Goal: Task Accomplishment & Management: Complete application form

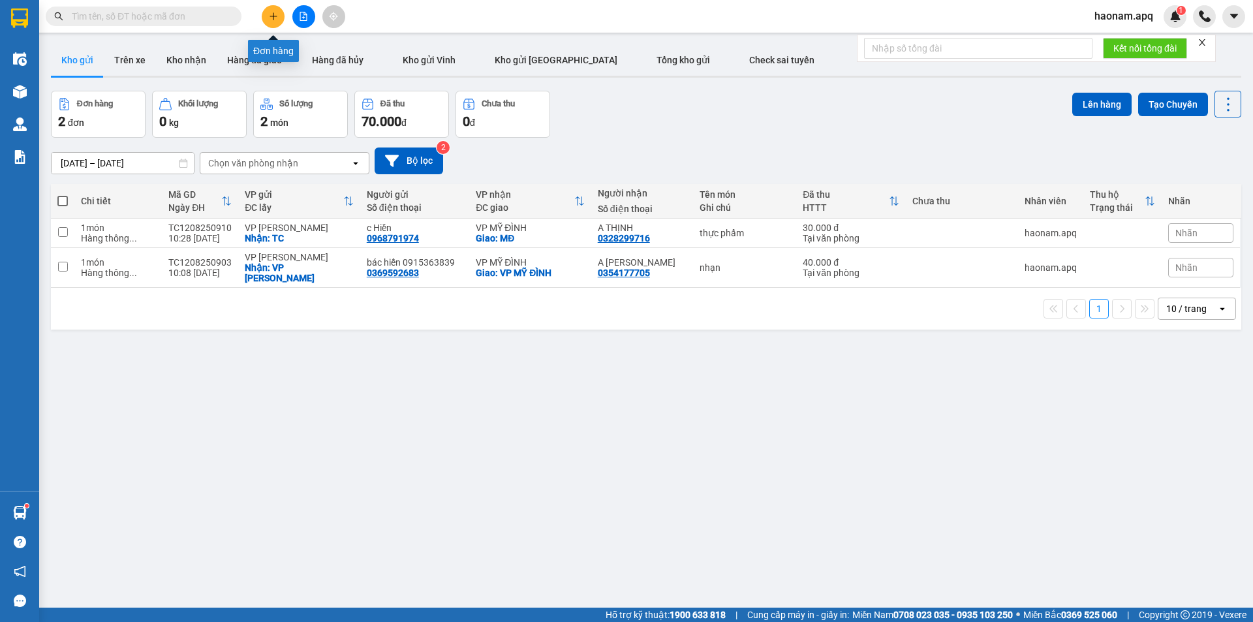
click at [279, 15] on button at bounding box center [273, 16] width 23 height 23
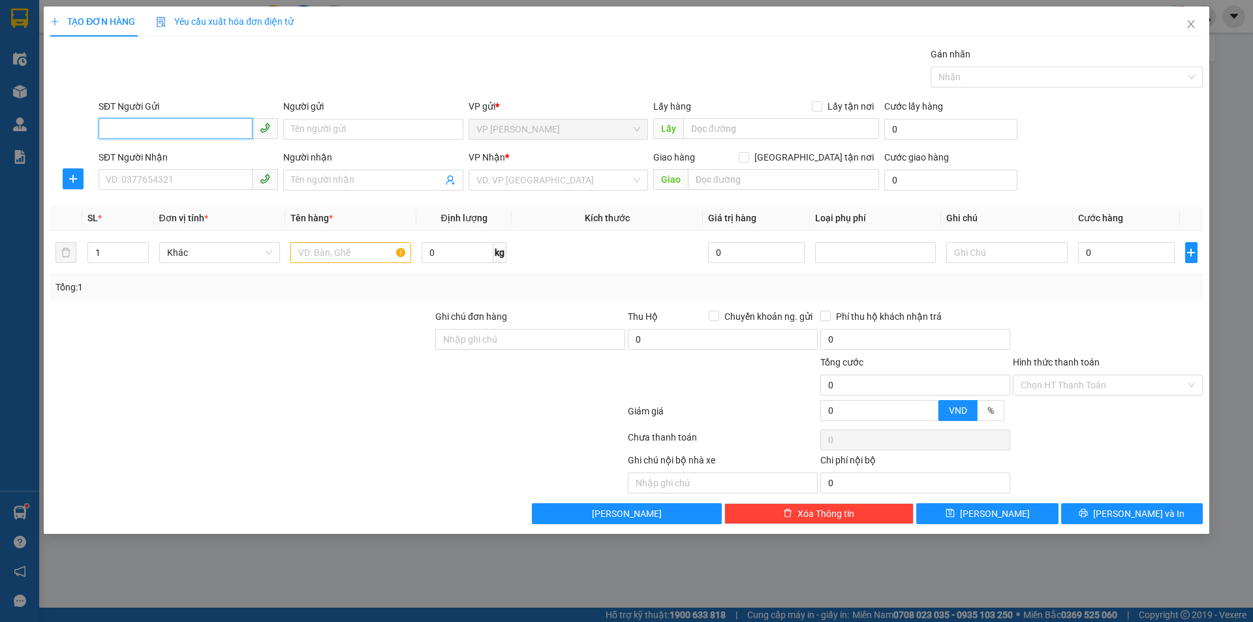
click at [193, 134] on input "SĐT Người Gửi" at bounding box center [176, 128] width 154 height 21
click at [174, 132] on input "SĐT Người Gửi" at bounding box center [176, 128] width 154 height 21
type input "0981091506"
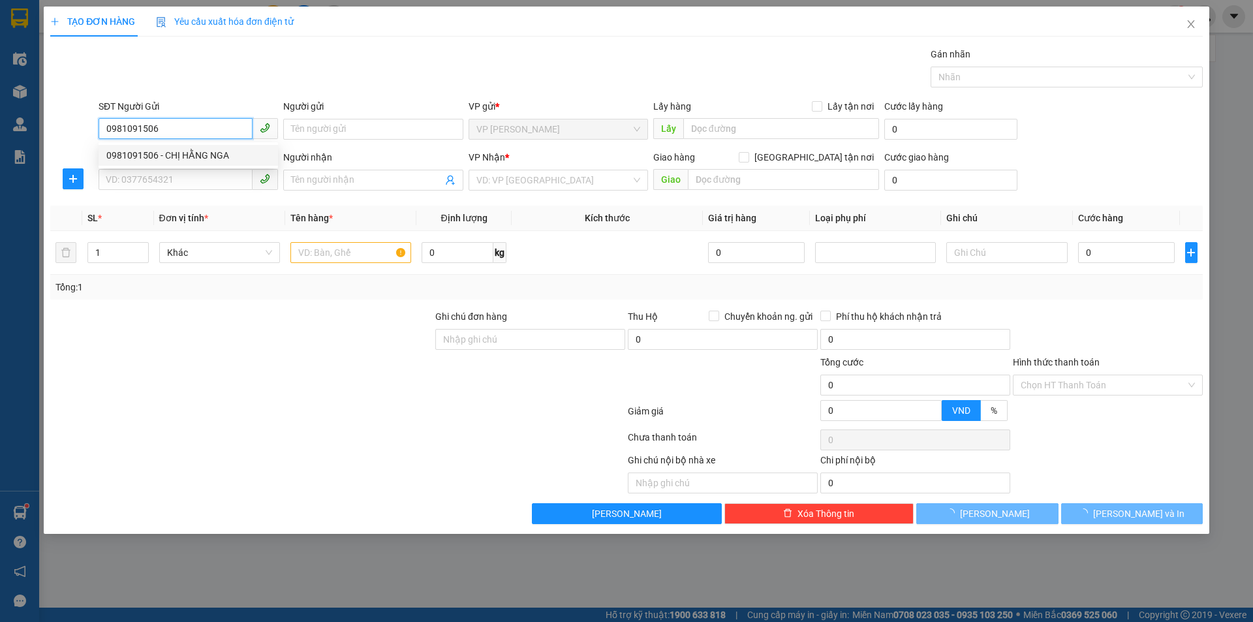
click at [212, 160] on div "0981091506 - CHỊ HẰNG NGA" at bounding box center [188, 155] width 164 height 14
type input "CHỊ HẰNG NGA"
checkbox input "true"
type input "TC"
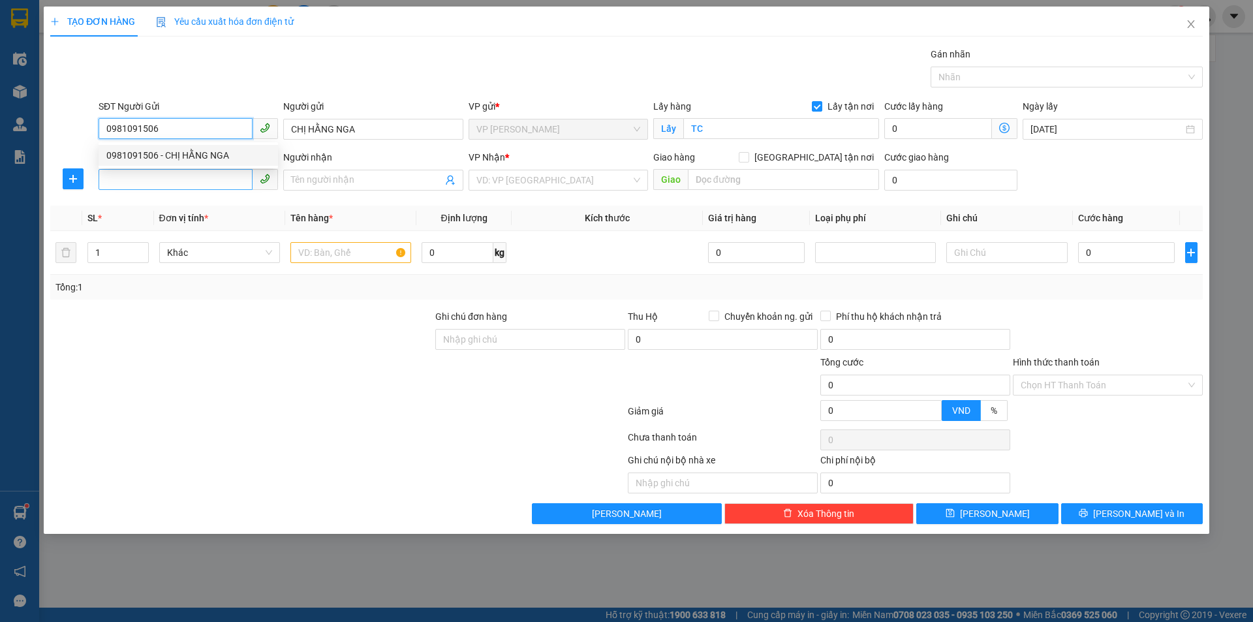
type input "0981091506"
click at [202, 184] on input "SĐT Người Nhận" at bounding box center [176, 179] width 154 height 21
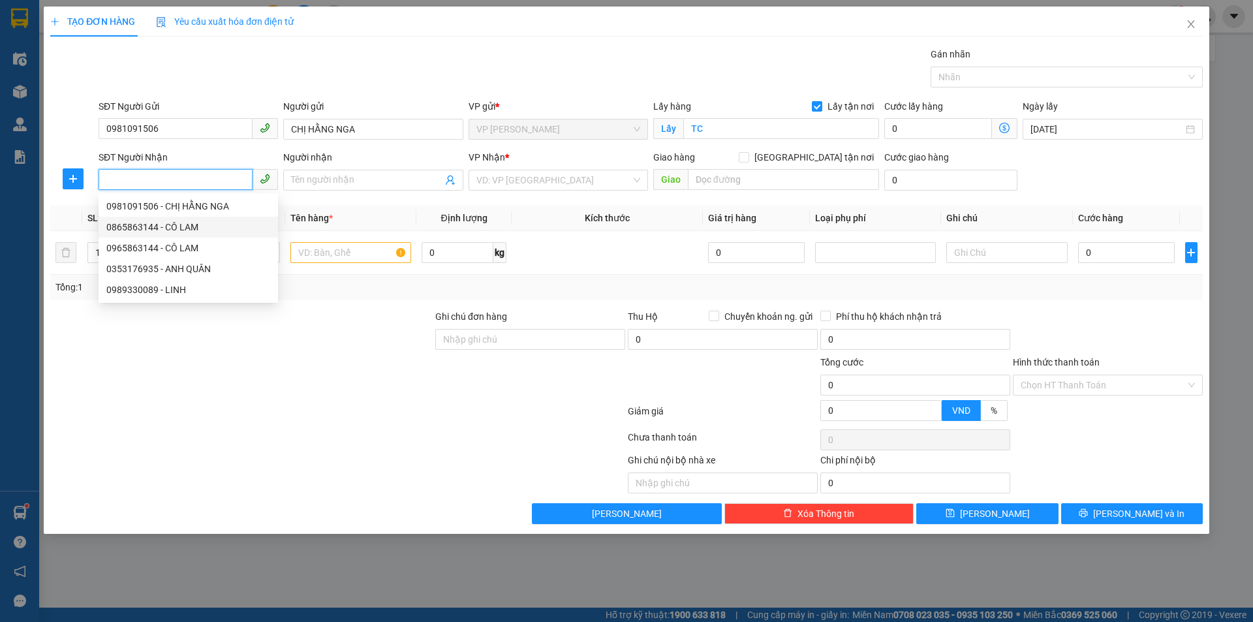
click at [204, 223] on div "0865863144 - CÔ LAM" at bounding box center [188, 227] width 164 height 14
type input "0865863144"
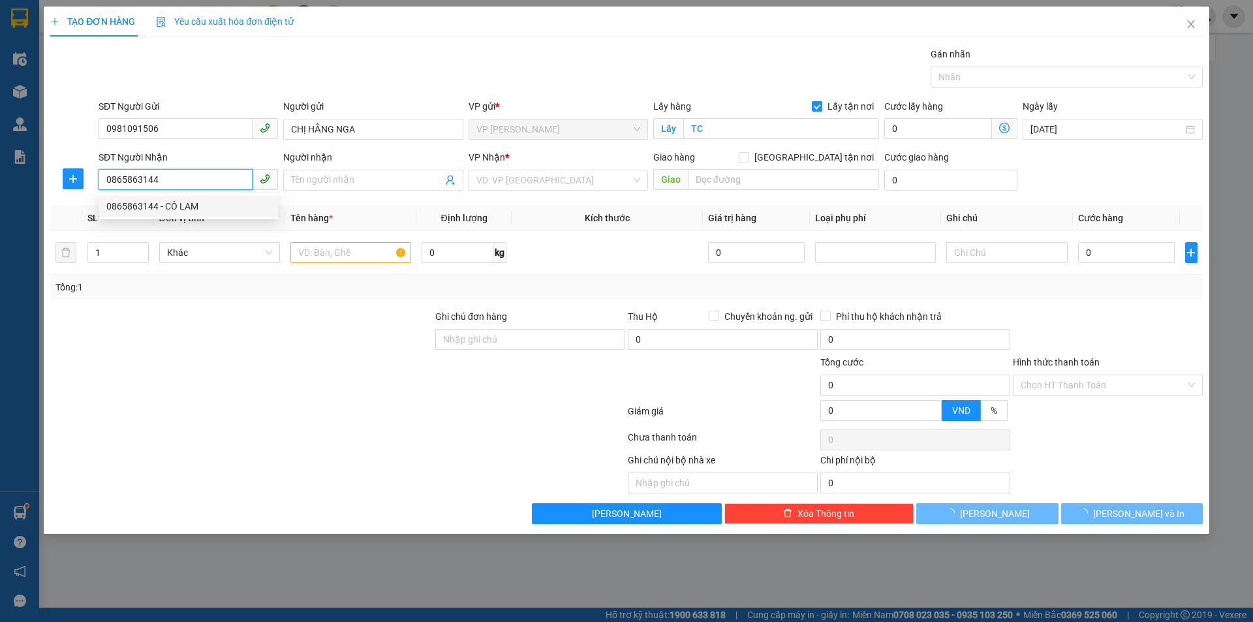
type input "CÔ LAM"
checkbox input "true"
type input "MĐ"
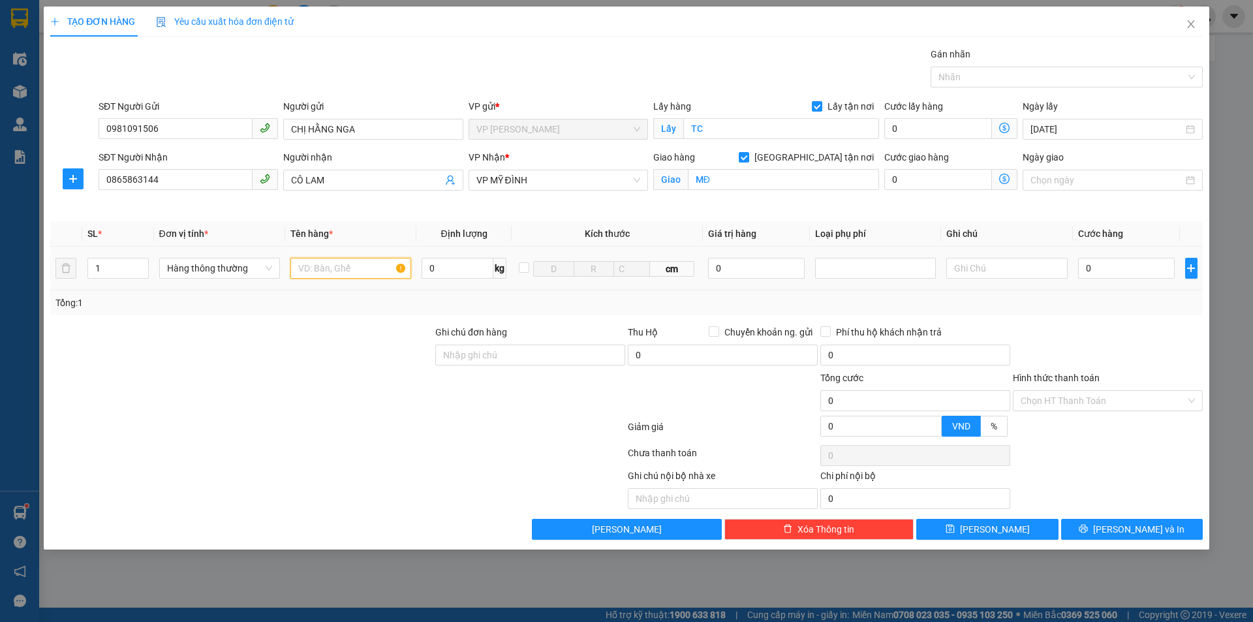
click at [351, 266] on input "text" at bounding box center [350, 268] width 121 height 21
click at [364, 268] on input "text" at bounding box center [350, 268] width 121 height 21
click at [341, 273] on input "text" at bounding box center [350, 268] width 121 height 21
click at [382, 274] on input "text" at bounding box center [350, 268] width 121 height 21
type input "thực phẩm"
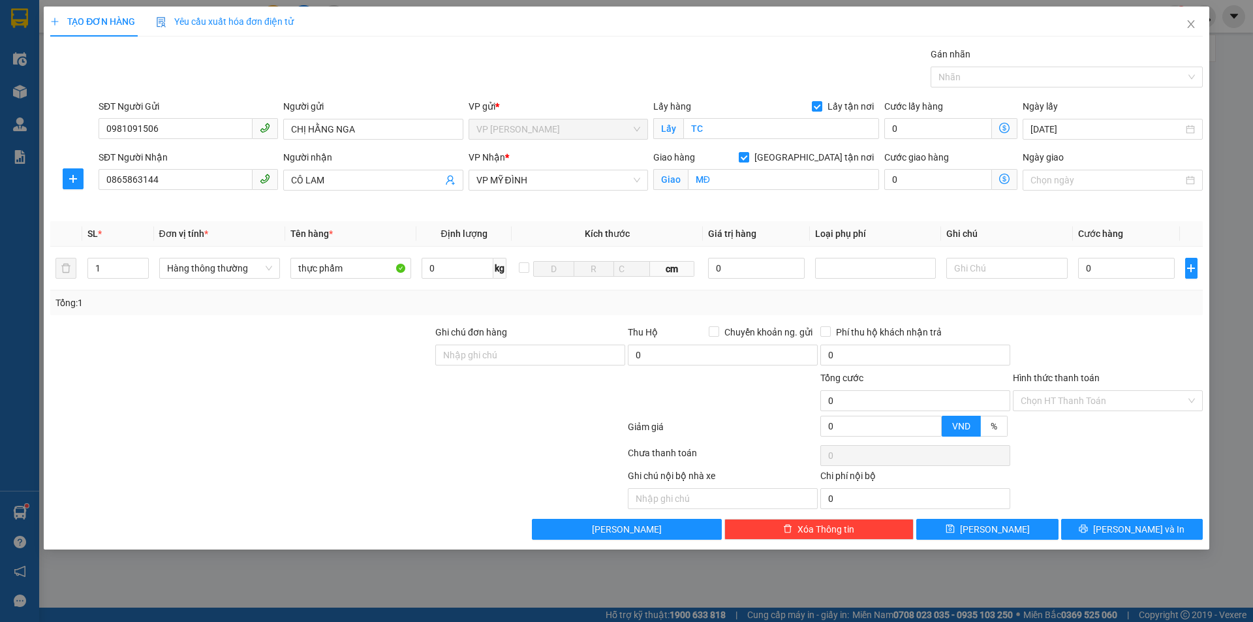
drag, startPoint x: 1190, startPoint y: 352, endPoint x: 1145, endPoint y: 293, distance: 74.5
click at [1184, 348] on div at bounding box center [1107, 348] width 193 height 46
click at [1132, 268] on input "0" at bounding box center [1126, 268] width 97 height 21
type input "5"
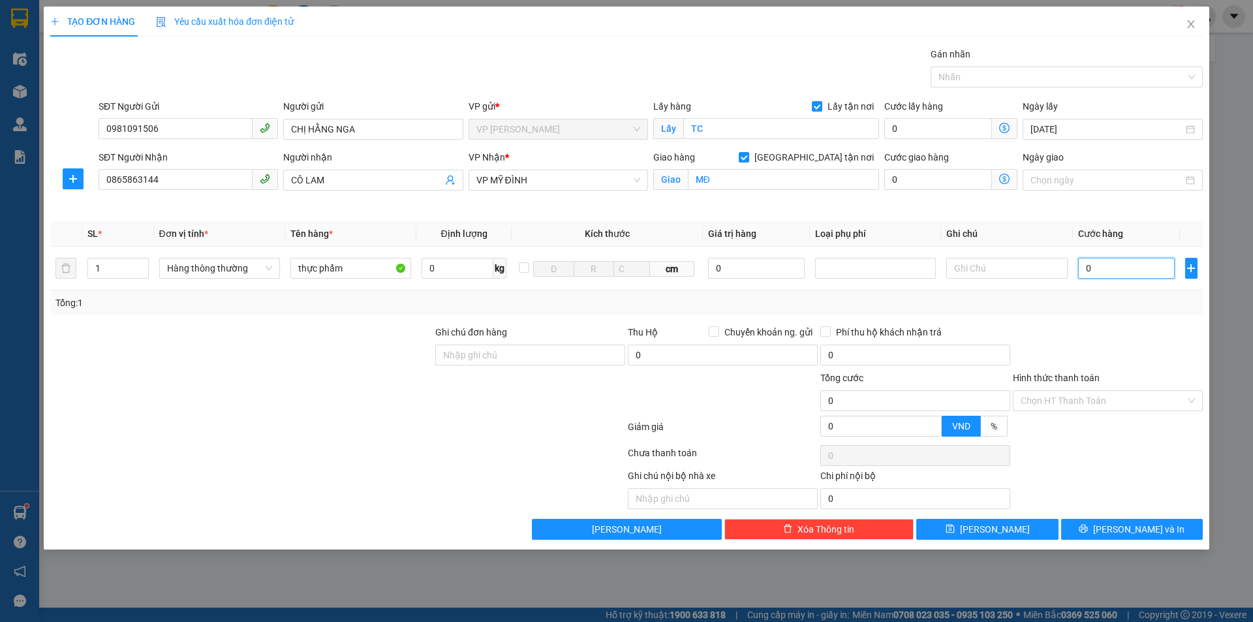
type input "5"
type input "50"
type input "500"
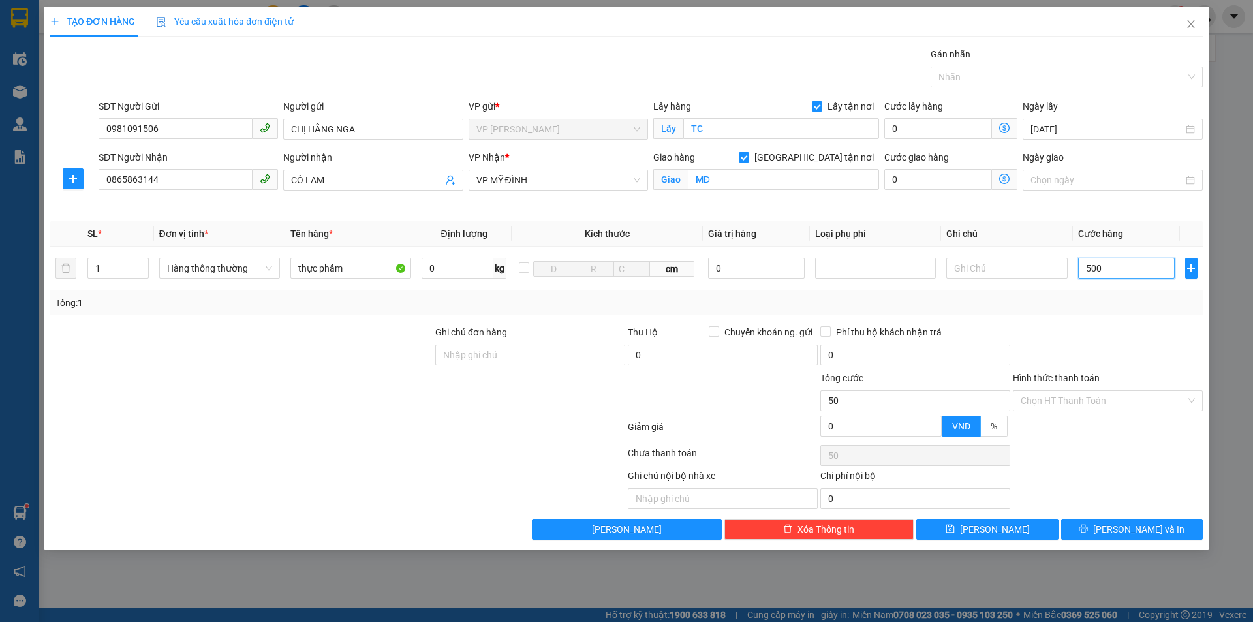
type input "500"
type input "5.000"
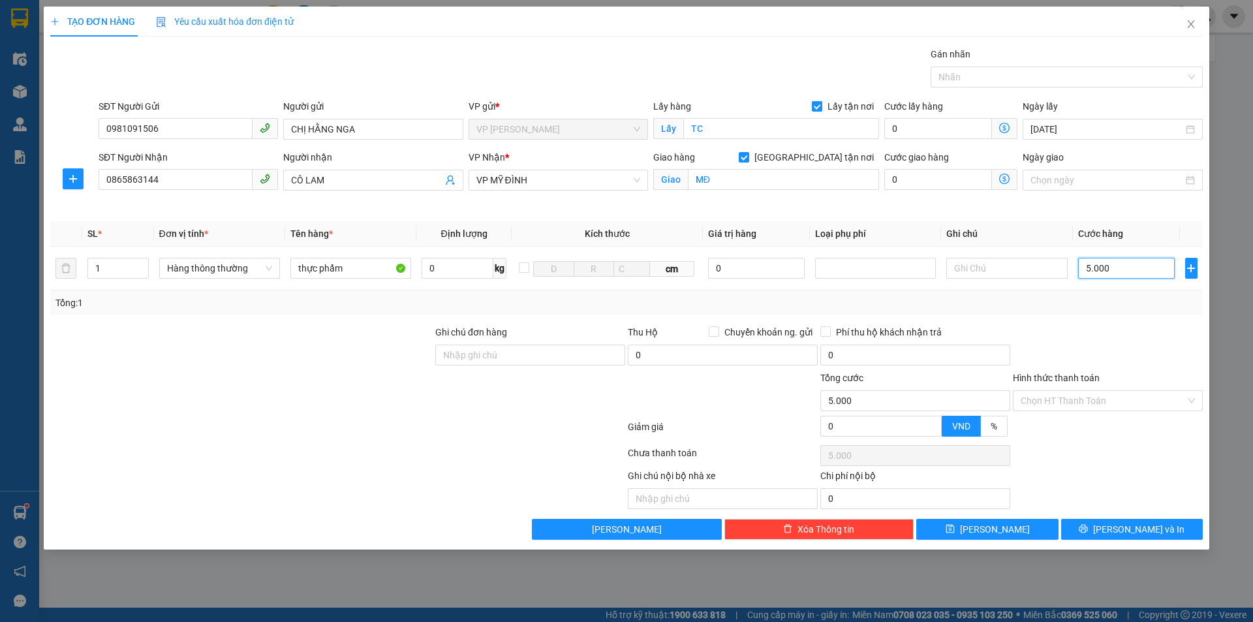
type input "50.000"
click at [1124, 527] on span "[PERSON_NAME] và In" at bounding box center [1138, 529] width 91 height 14
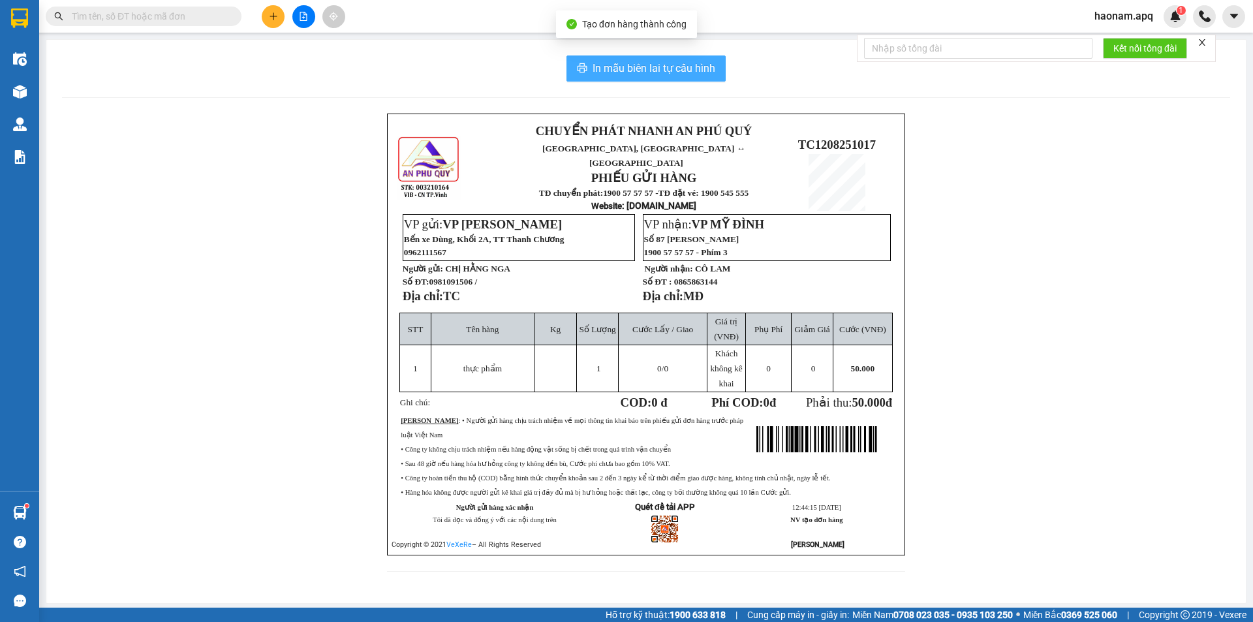
click at [681, 77] on button "In mẫu biên lai tự cấu hình" at bounding box center [645, 68] width 159 height 26
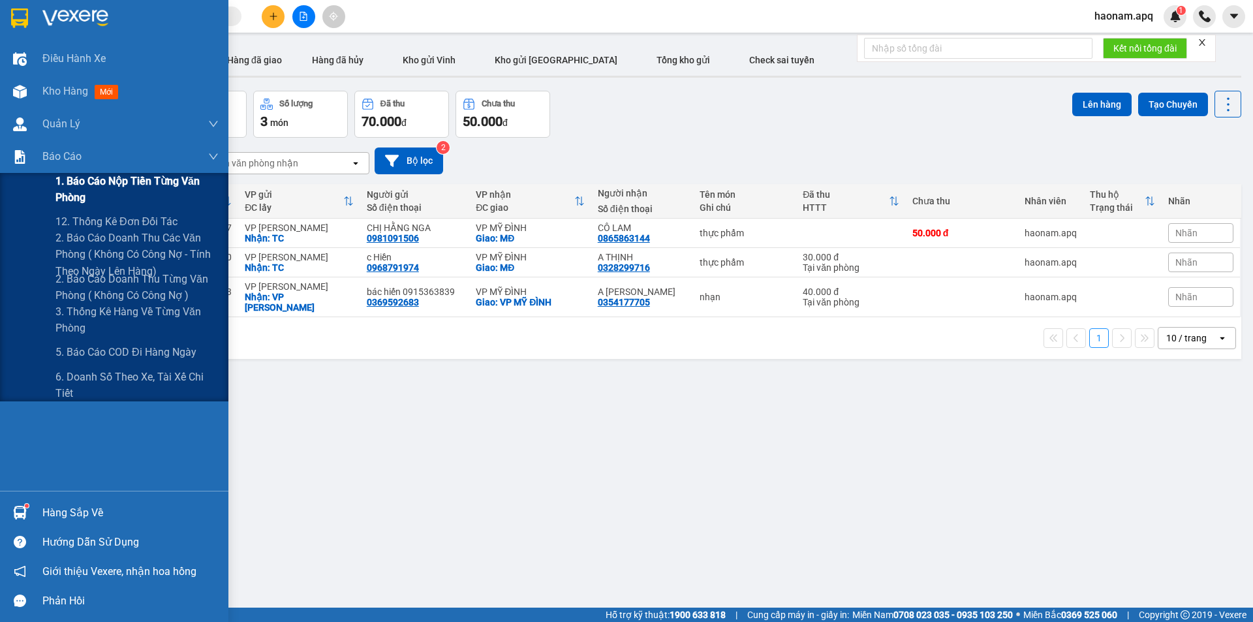
click at [140, 185] on span "1. Báo cáo nộp tiền từng văn phòng" at bounding box center [136, 189] width 163 height 33
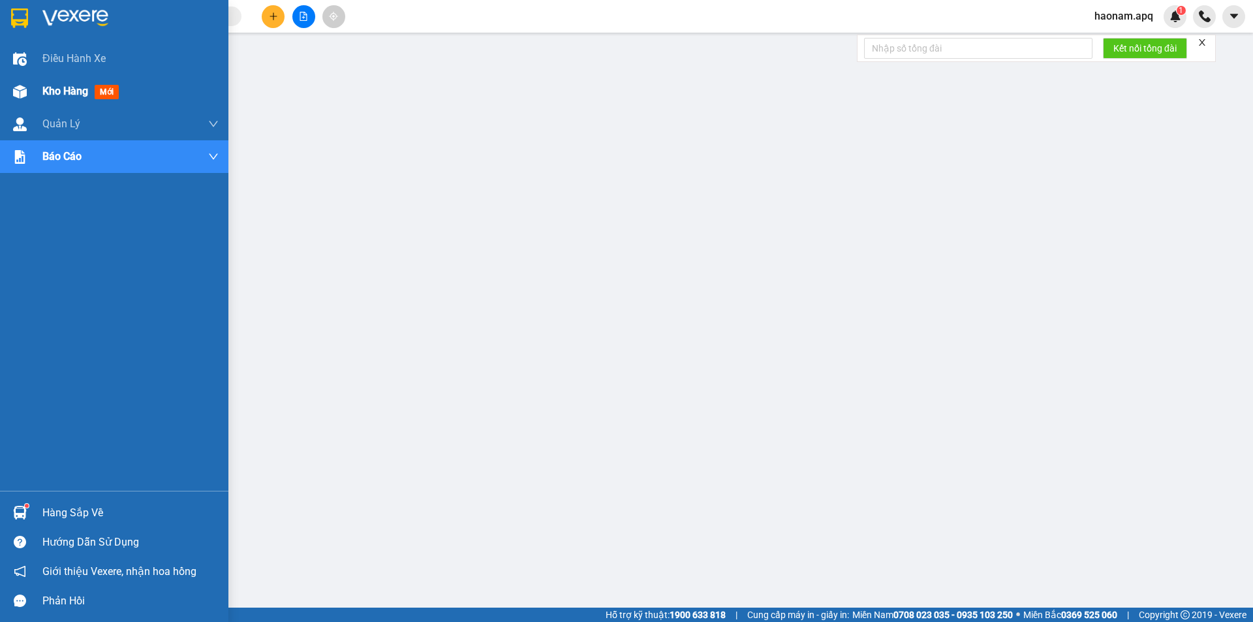
click at [58, 104] on div "Kho hàng mới" at bounding box center [130, 91] width 176 height 33
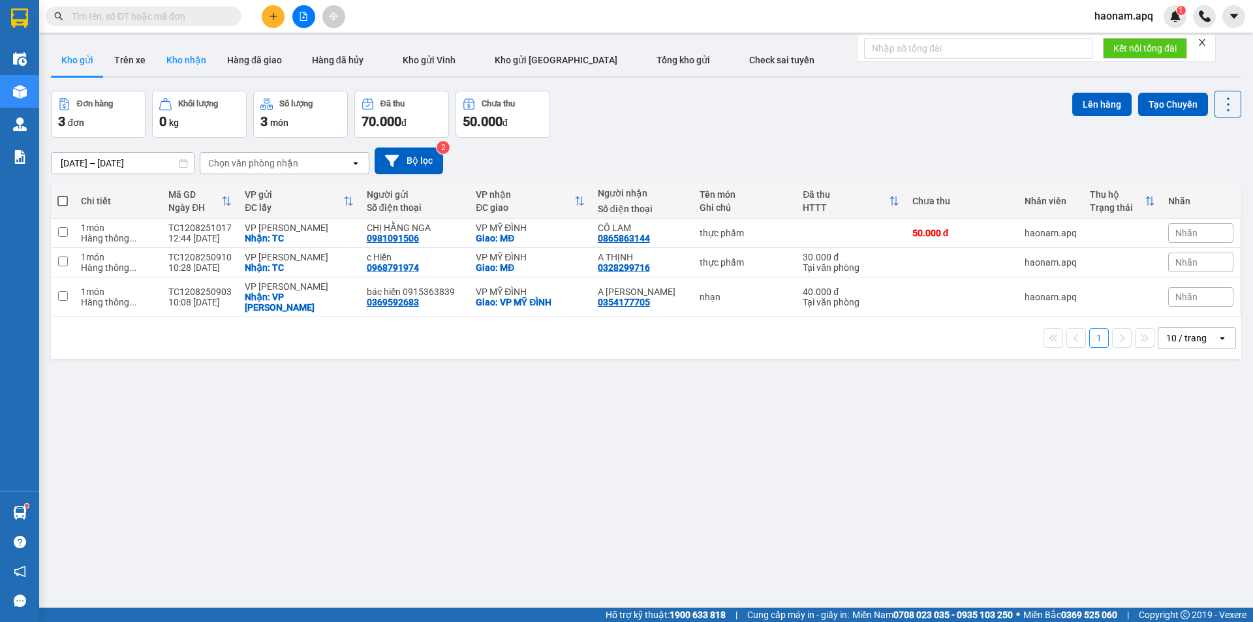
click at [158, 64] on button "Kho nhận" at bounding box center [186, 59] width 61 height 31
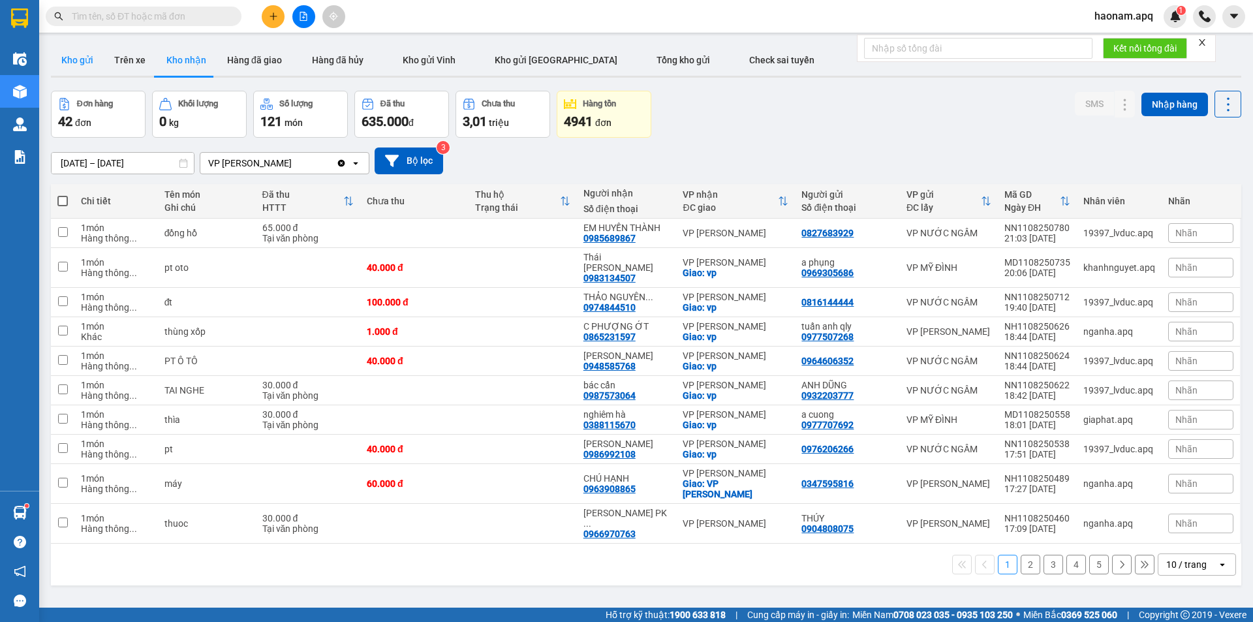
click at [94, 59] on button "Kho gửi" at bounding box center [77, 59] width 53 height 31
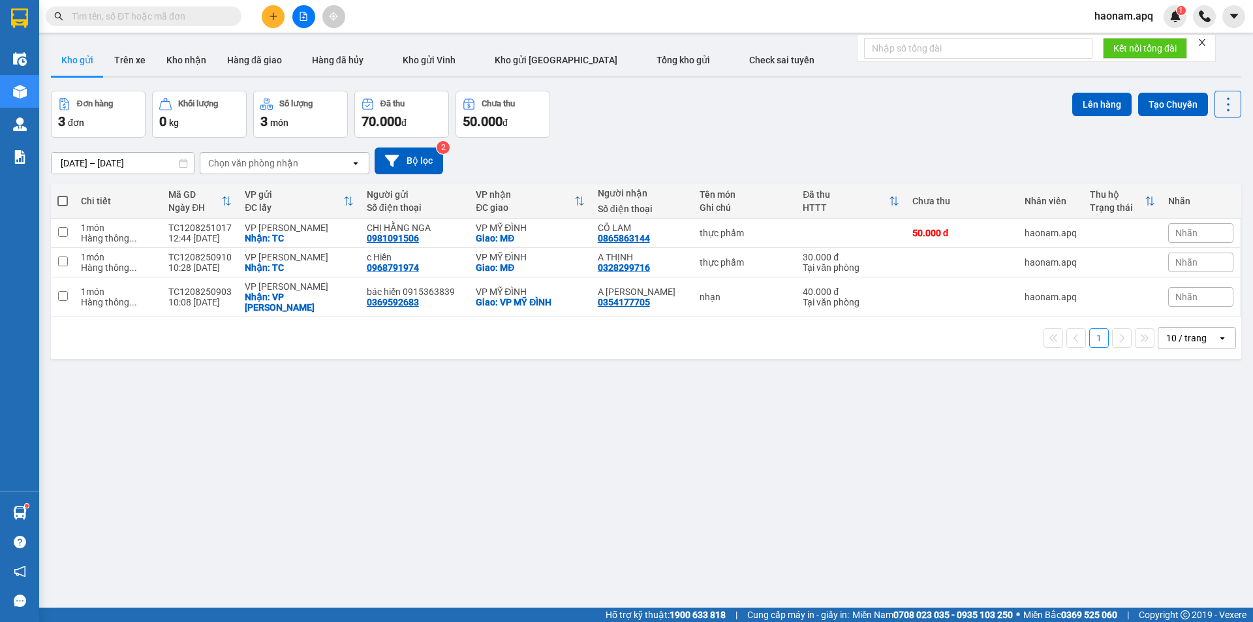
click at [61, 200] on span at bounding box center [62, 201] width 10 height 10
click at [63, 194] on input "checkbox" at bounding box center [63, 194] width 0 height 0
checkbox input "true"
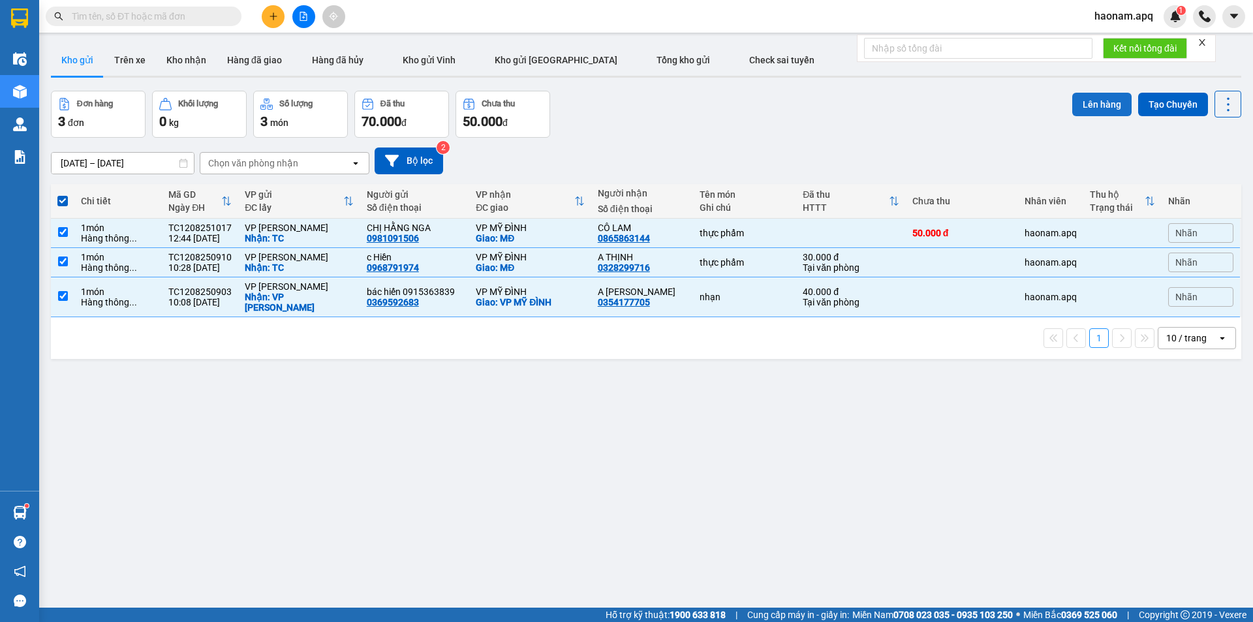
click at [1081, 100] on button "Lên hàng" at bounding box center [1101, 104] width 59 height 23
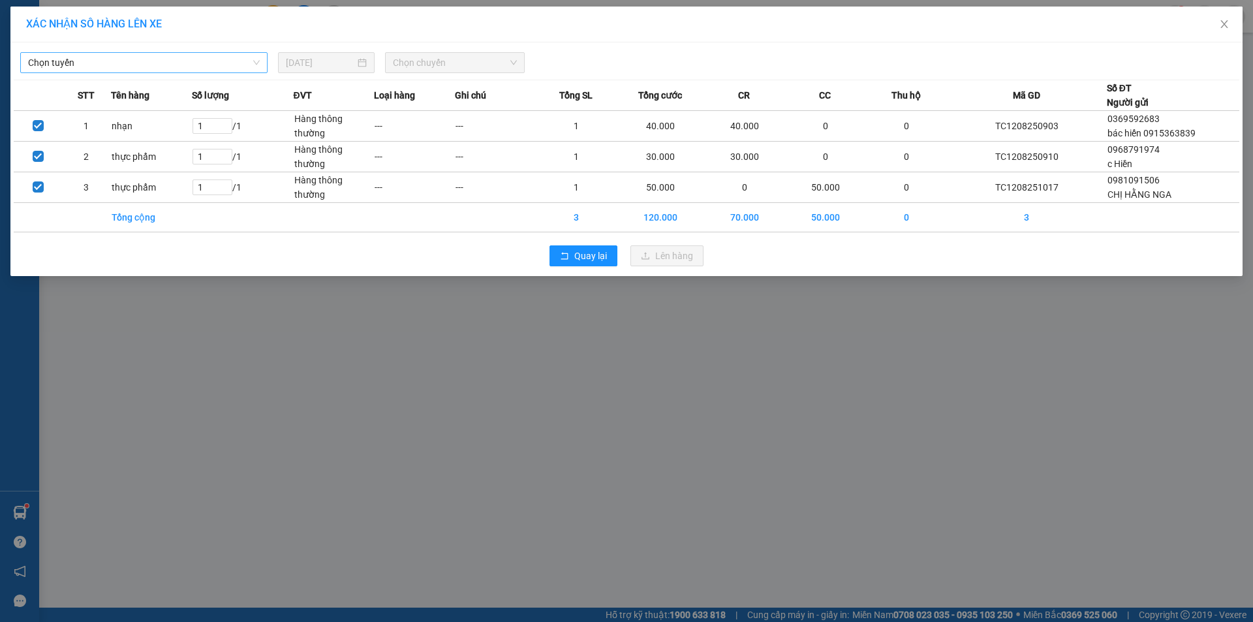
drag, startPoint x: 129, startPoint y: 48, endPoint x: 134, endPoint y: 56, distance: 10.3
click at [133, 54] on div "Chọn tuyến [DATE] Chọn chuyến" at bounding box center [627, 59] width 1226 height 27
click at [134, 56] on span "Chọn tuyến" at bounding box center [144, 63] width 232 height 20
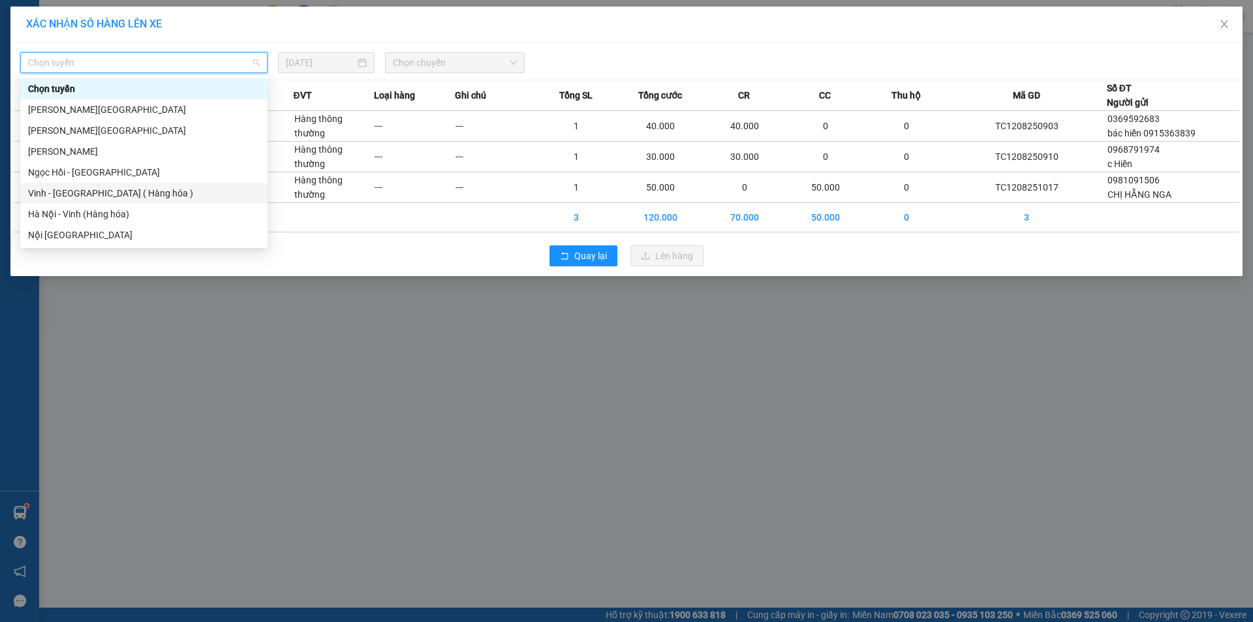
click at [133, 189] on div "Vinh - [GEOGRAPHIC_DATA] ( Hàng hóa )" at bounding box center [144, 193] width 232 height 14
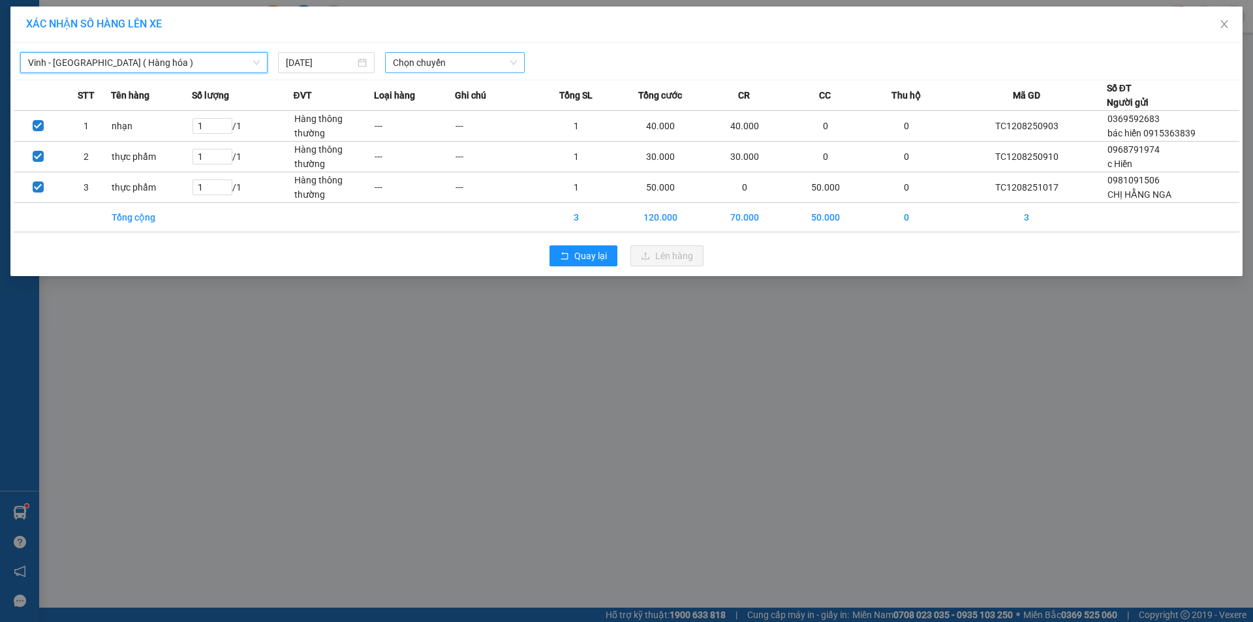
click at [442, 54] on span "Chọn chuyến" at bounding box center [455, 63] width 124 height 20
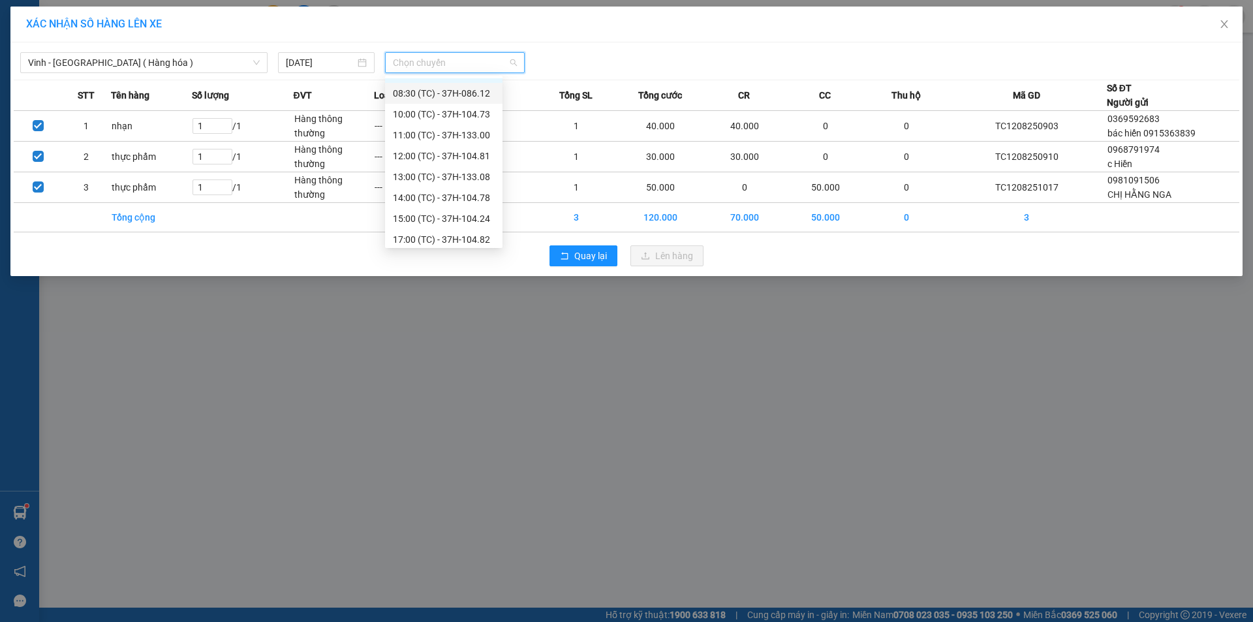
scroll to position [21, 0]
drag, startPoint x: 469, startPoint y: 215, endPoint x: 554, endPoint y: 235, distance: 87.1
click at [469, 216] on div "15:00 (TC) - 37H-104.24" at bounding box center [444, 214] width 102 height 14
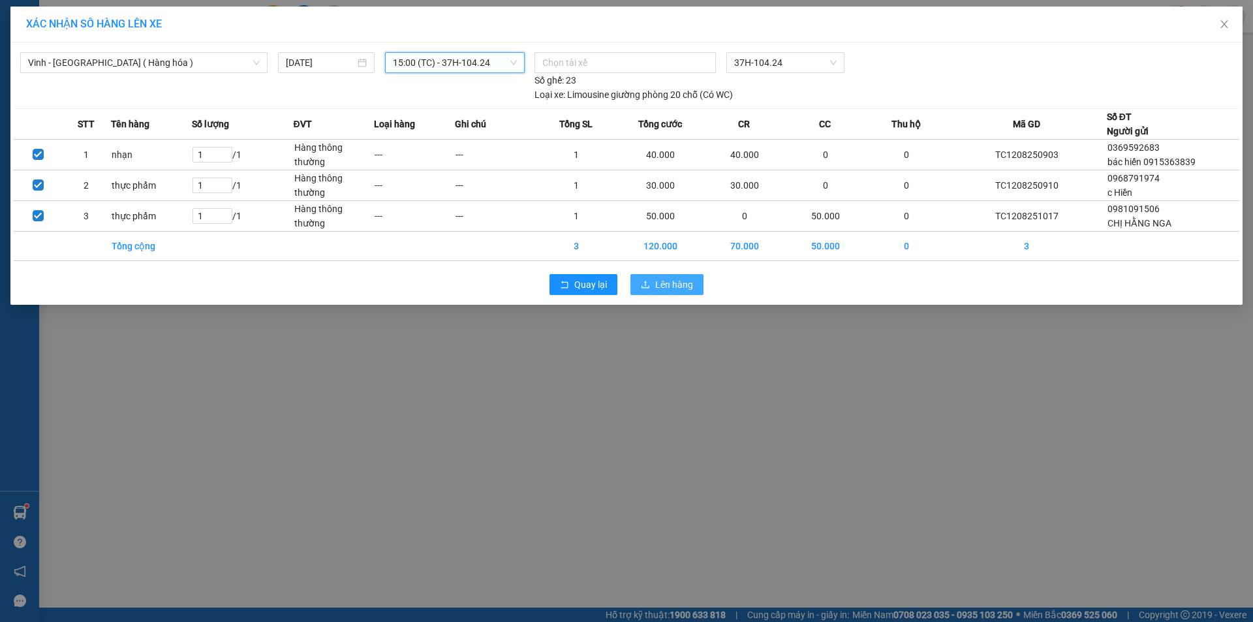
click at [685, 286] on span "Lên hàng" at bounding box center [674, 284] width 38 height 14
